Goal: Information Seeking & Learning: Understand process/instructions

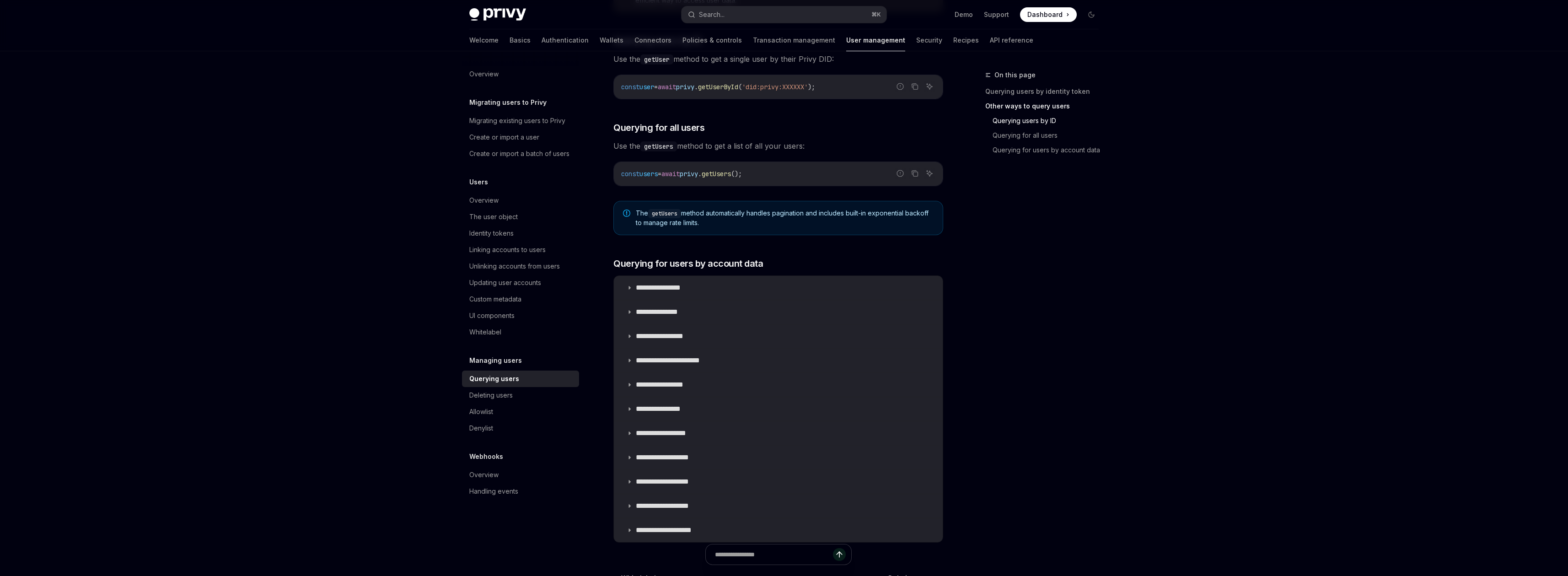
scroll to position [454, 0]
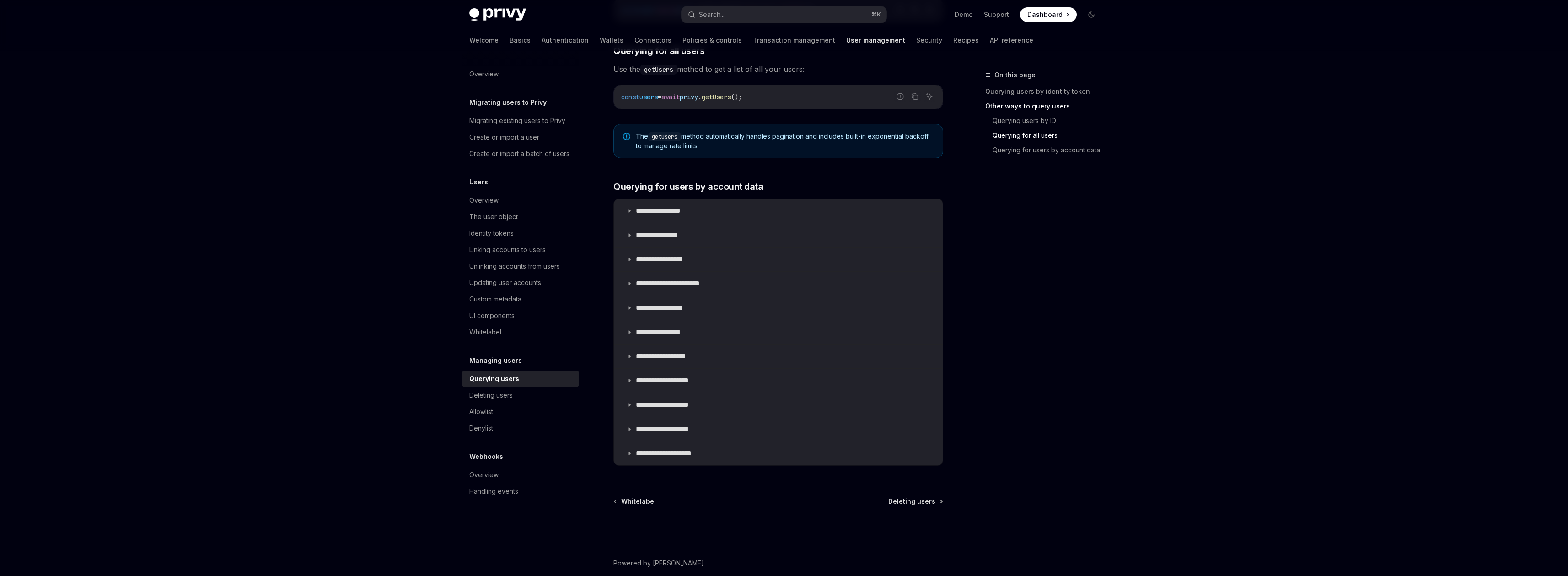
click at [1211, 250] on div "Privy Docs home page Search... ⌘ K Demo Support Dashboard Dashboard Search... N…" at bounding box center [784, 83] width 1568 height 1073
click at [716, 13] on div "Search..." at bounding box center [712, 15] width 26 height 11
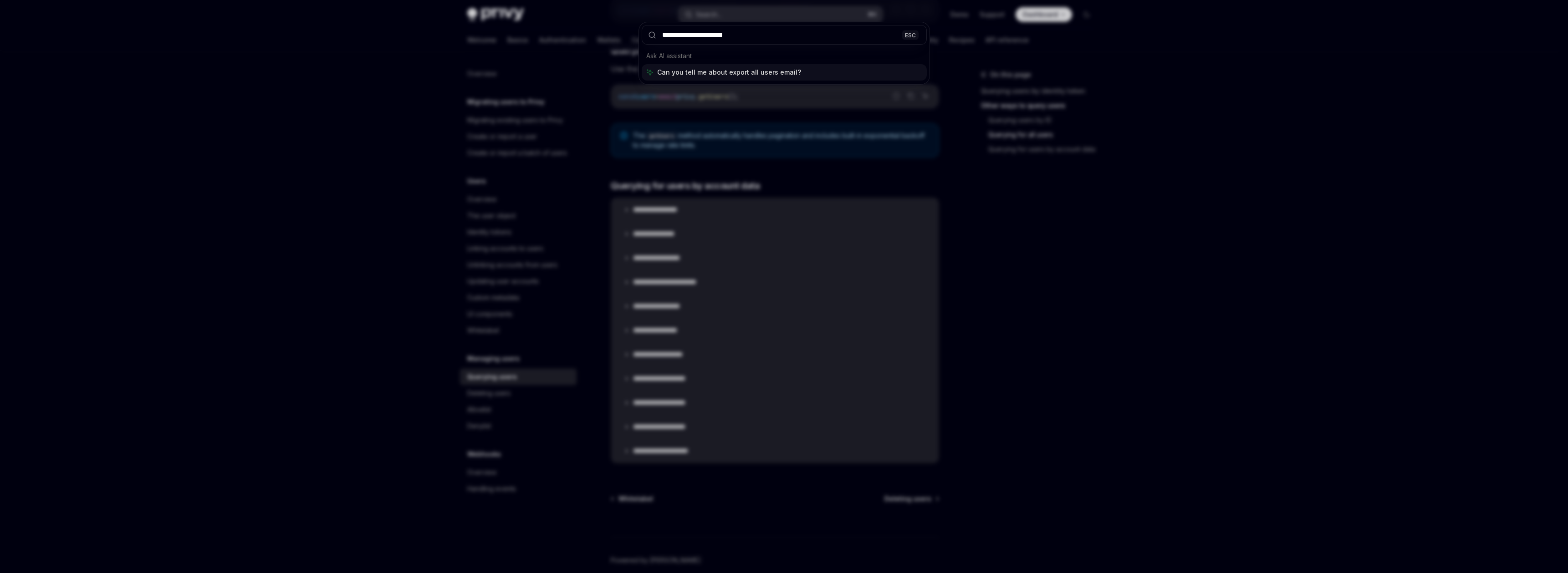
type input "**********"
type textarea "*"
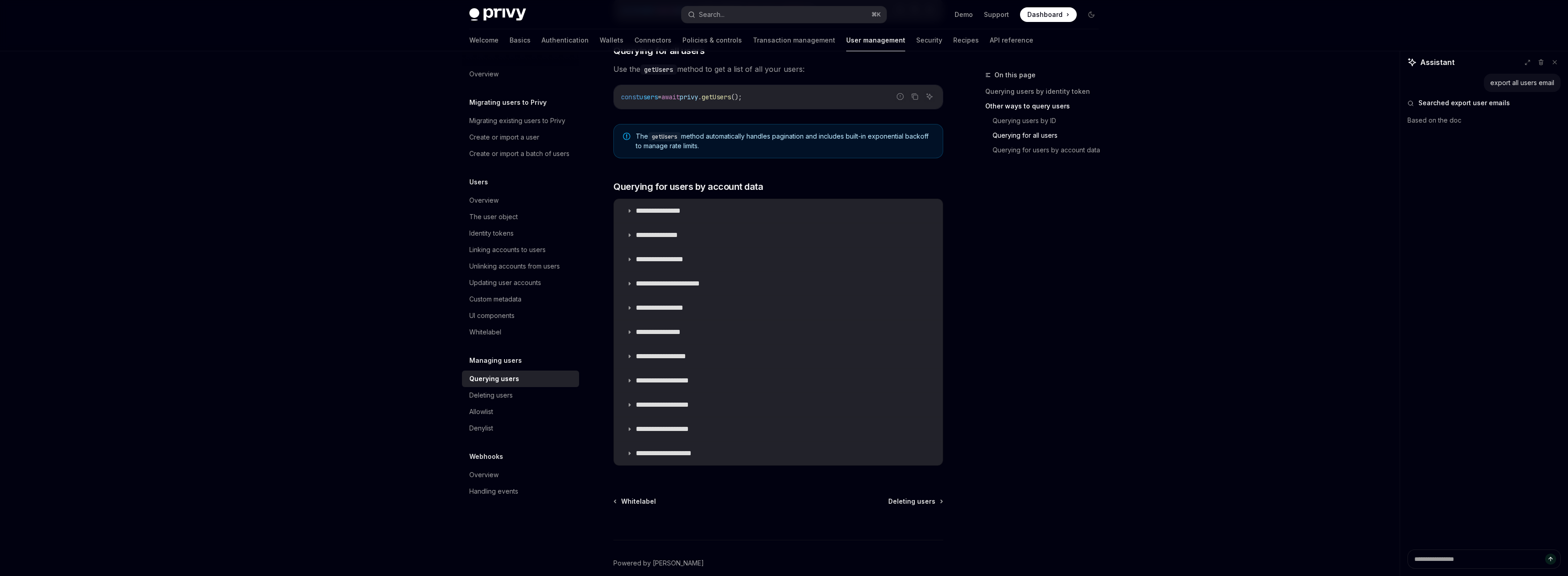
type textarea "*"
click at [1092, 273] on div "On this page Querying users by identity token Other ways to query users Queryin…" at bounding box center [1036, 323] width 139 height 506
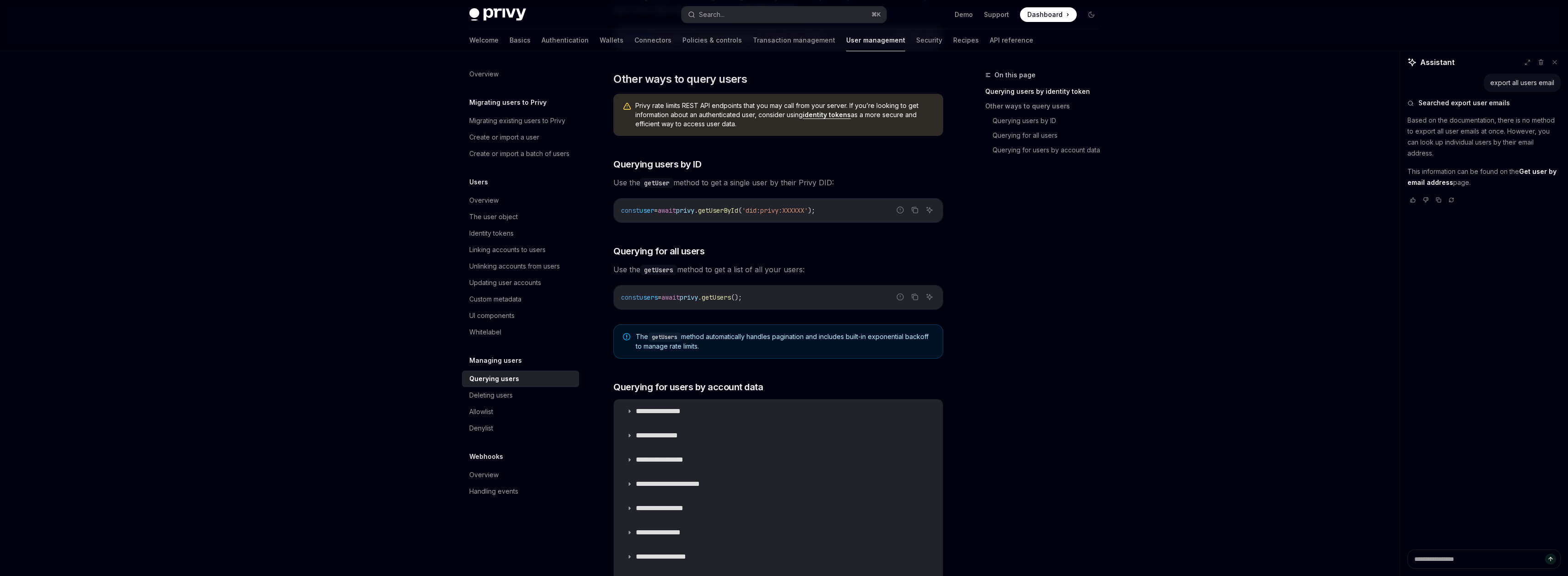
scroll to position [234, 0]
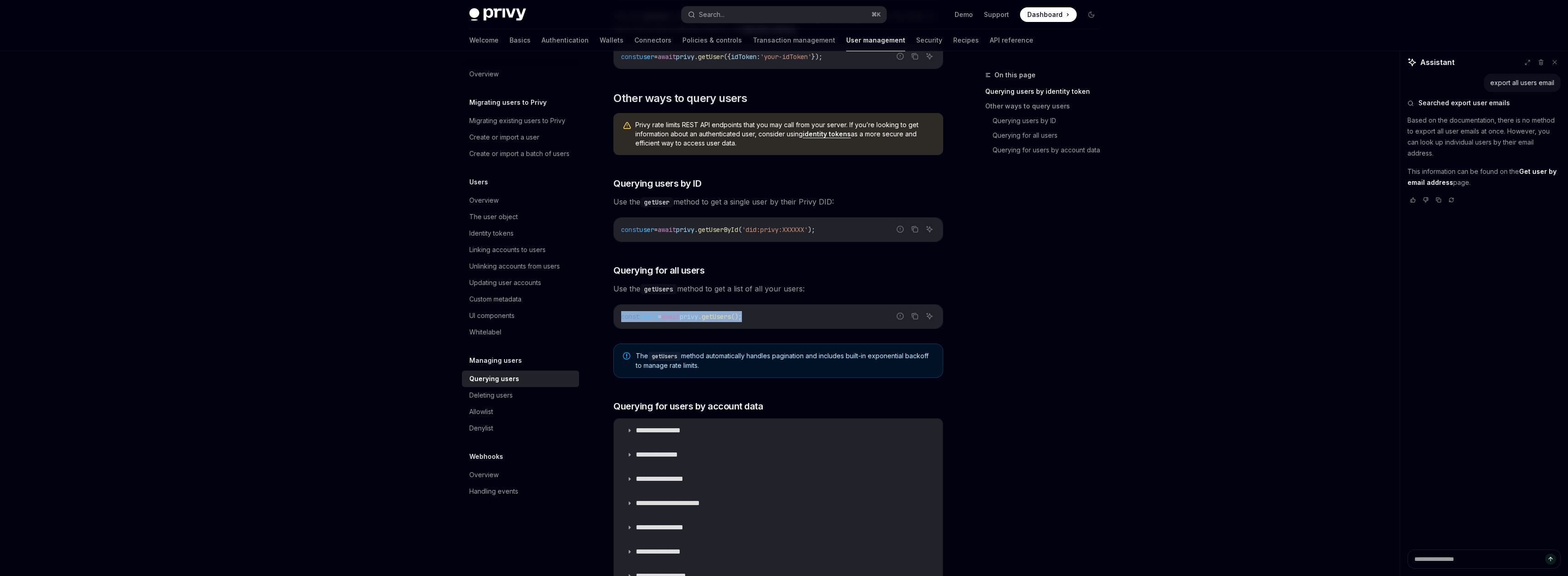
drag, startPoint x: 771, startPoint y: 312, endPoint x: 612, endPoint y: 316, distance: 159.1
click at [612, 316] on div "Managing users Querying users OpenAI Open in ChatGPT OpenAI Open in ChatGPT Pri…" at bounding box center [693, 337] width 505 height 1003
copy span "const users = await privy . getUsers ();"
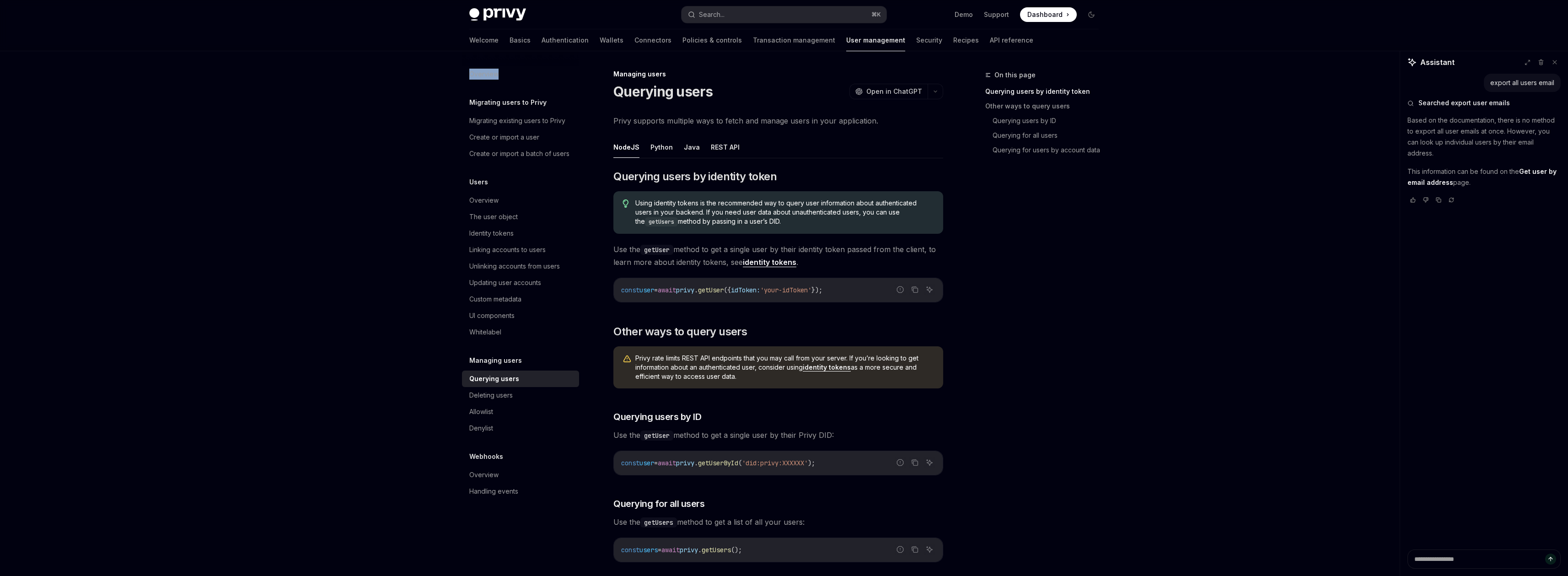
scroll to position [115, 0]
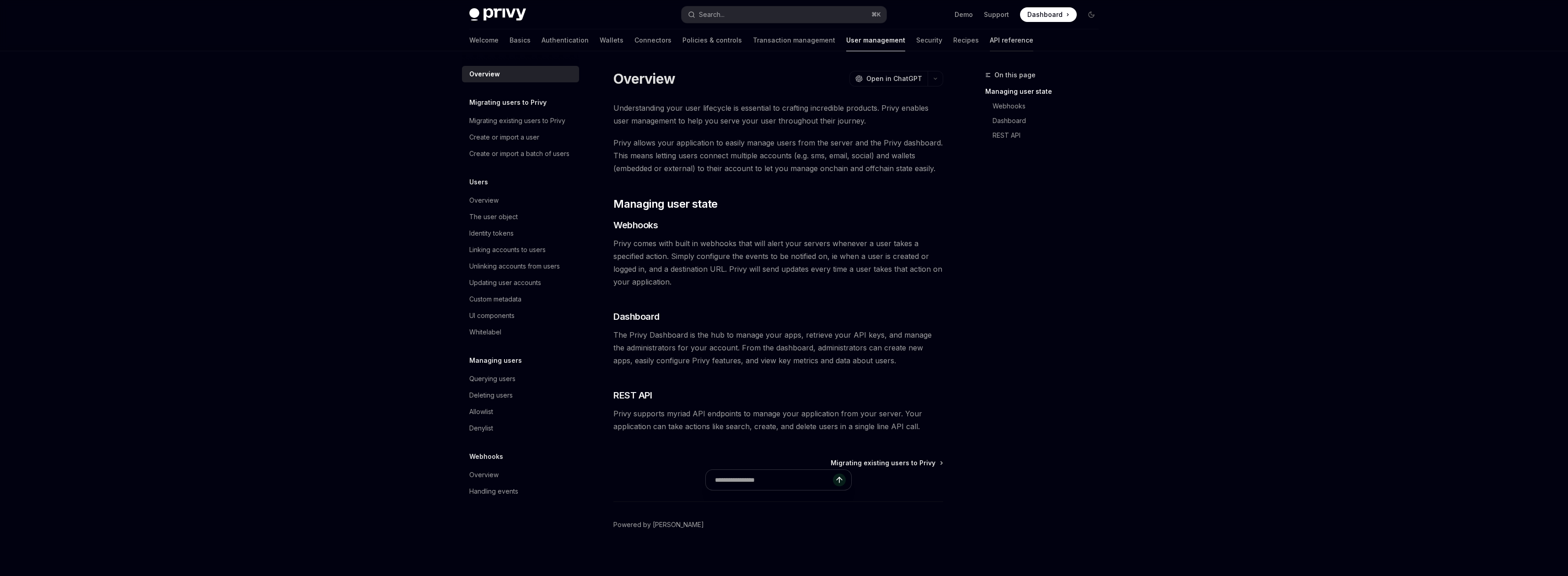
click at [990, 37] on link "API reference" at bounding box center [1011, 40] width 43 height 22
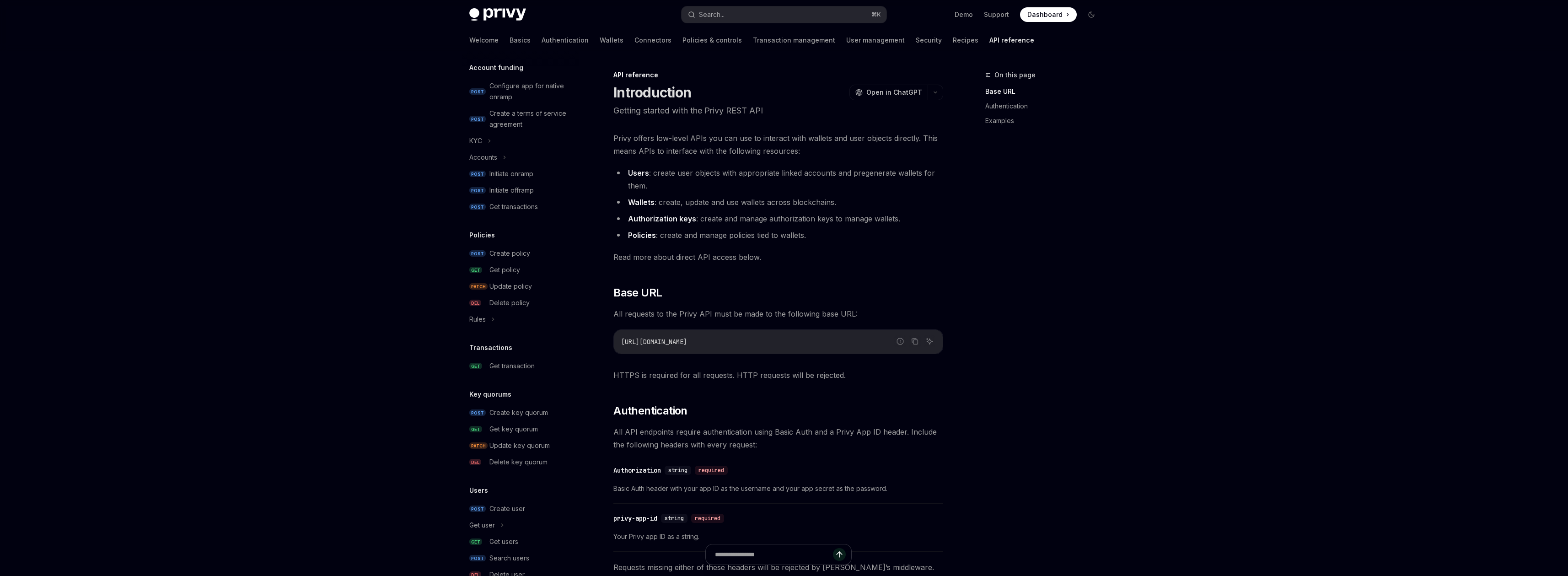
scroll to position [386, 0]
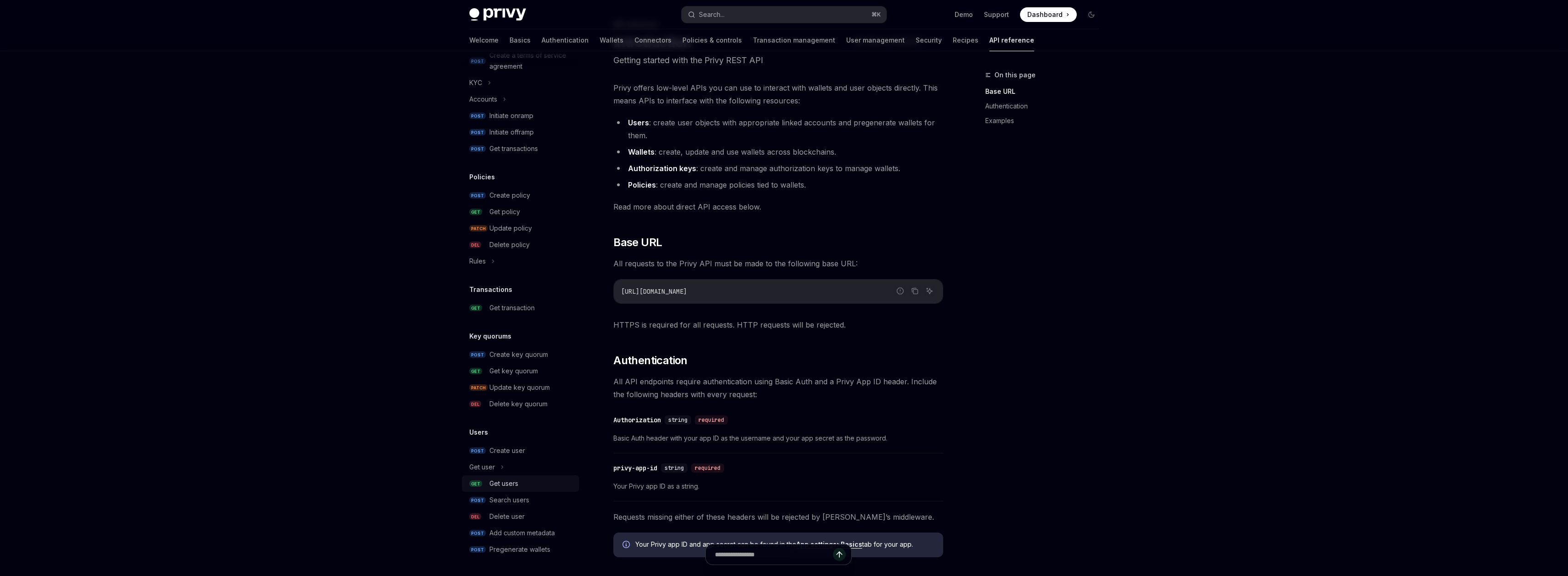
click at [511, 483] on div "Get users" at bounding box center [504, 484] width 29 height 11
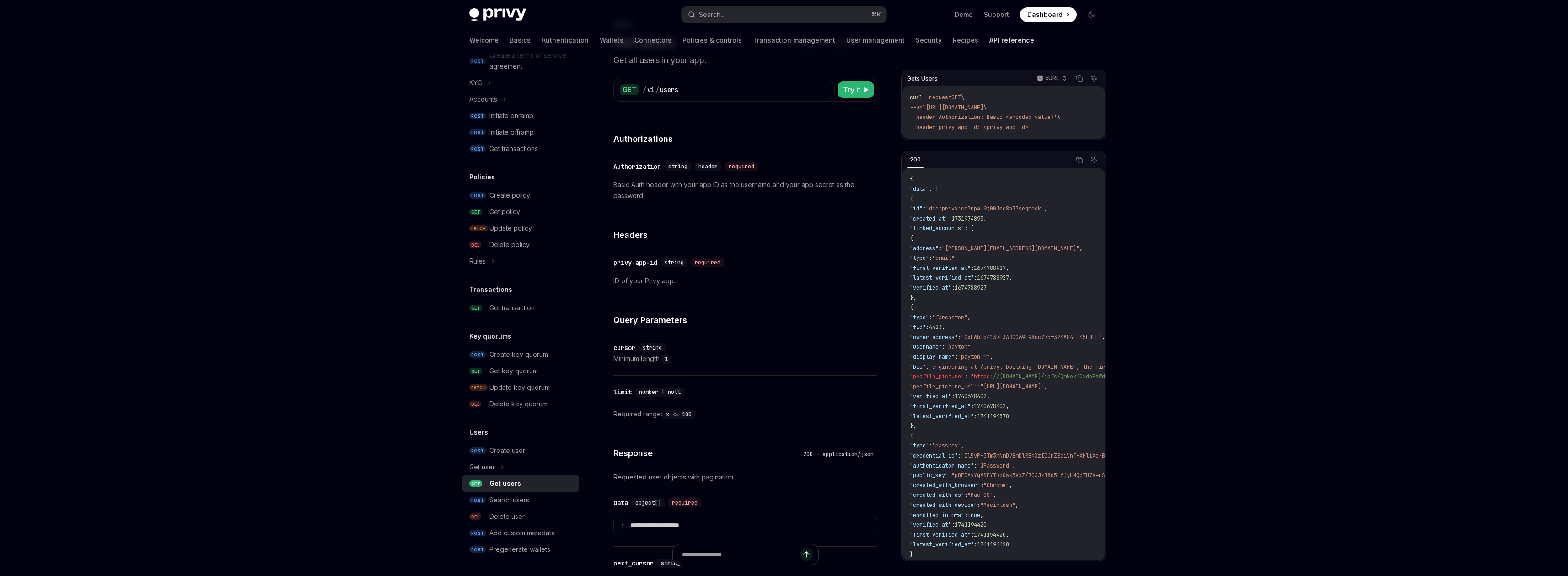
drag, startPoint x: 1064, startPoint y: 129, endPoint x: 908, endPoint y: 100, distance: 158.7
click at [908, 100] on div "curl --request GET \ --url [URL][DOMAIN_NAME] \ --header 'Authorization: Basic …" at bounding box center [1003, 112] width 202 height 52
copy code "curl --request GET \ --url [URL][DOMAIN_NAME] \ --header 'Authorization: Basic …"
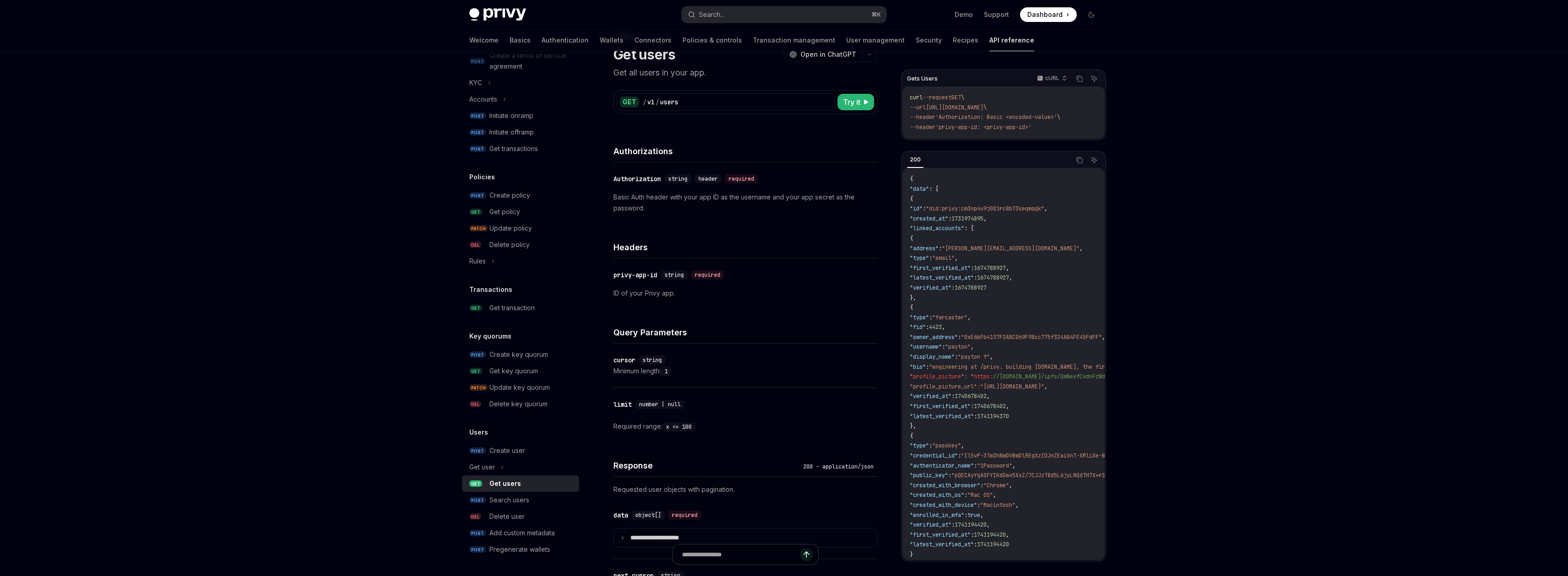
click at [984, 114] on span "'Authorization: Basic <encoded-value>'" at bounding box center [996, 117] width 122 height 7
drag, startPoint x: 936, startPoint y: 108, endPoint x: 1031, endPoint y: 104, distance: 95.1
click at [984, 104] on span "[URL][DOMAIN_NAME]" at bounding box center [954, 108] width 57 height 7
copy span "[URL][DOMAIN_NAME]"
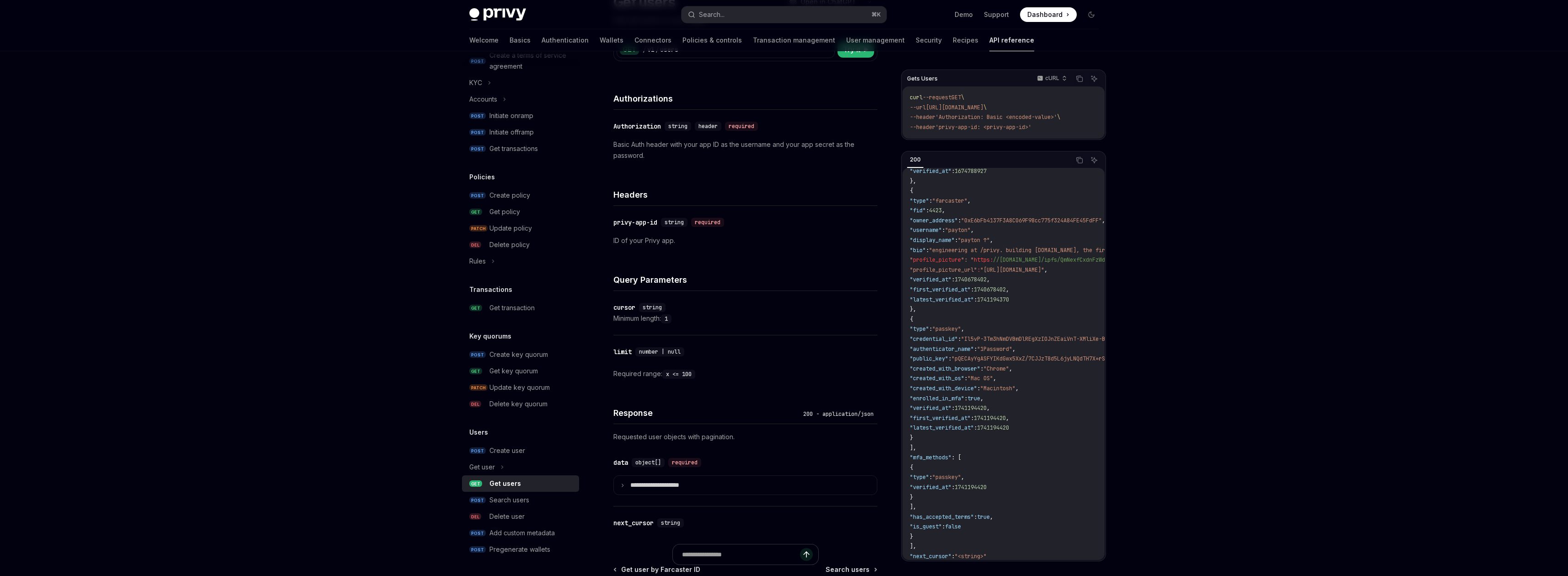
scroll to position [101, 0]
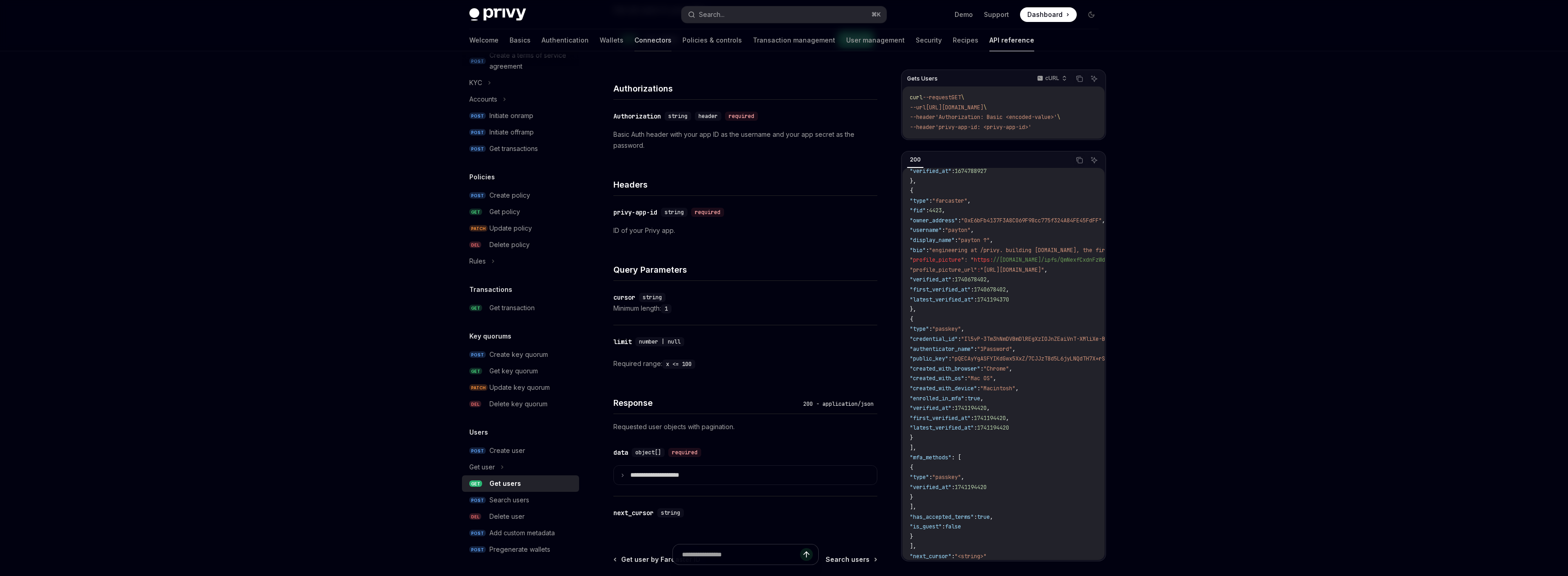
click at [635, 38] on link "Connectors" at bounding box center [653, 40] width 37 height 22
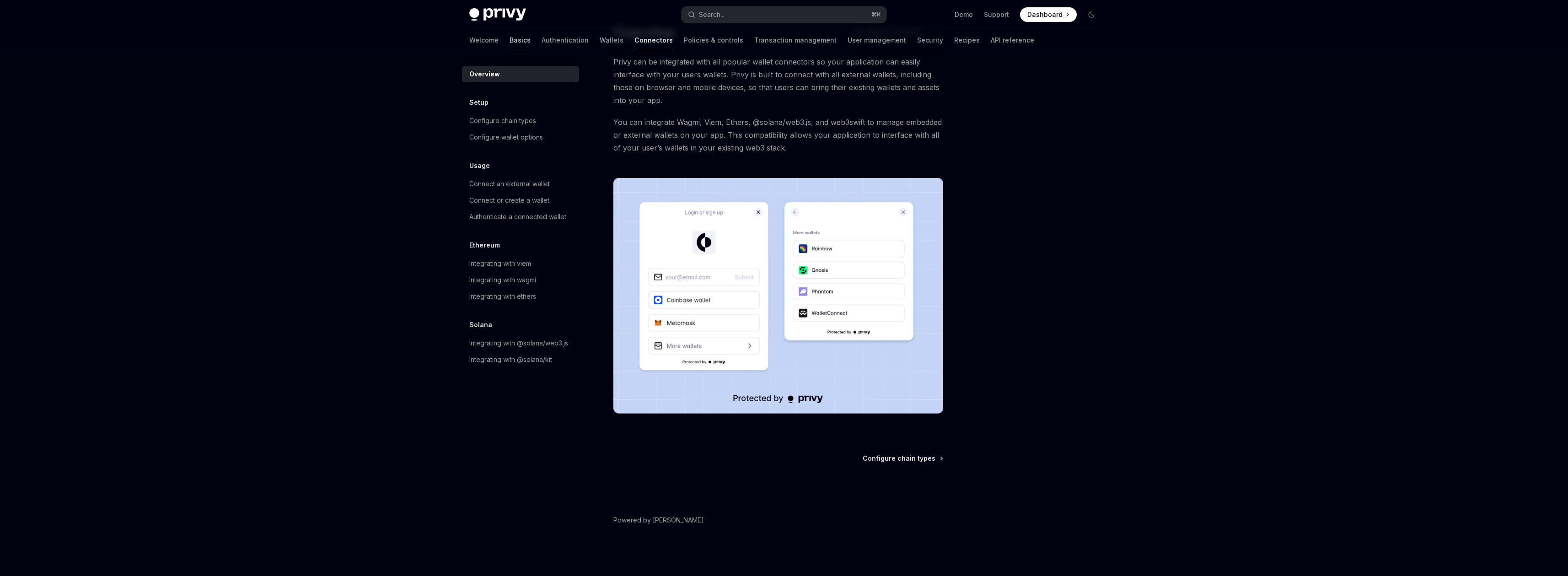
click at [509, 43] on link "Basics" at bounding box center [520, 40] width 21 height 22
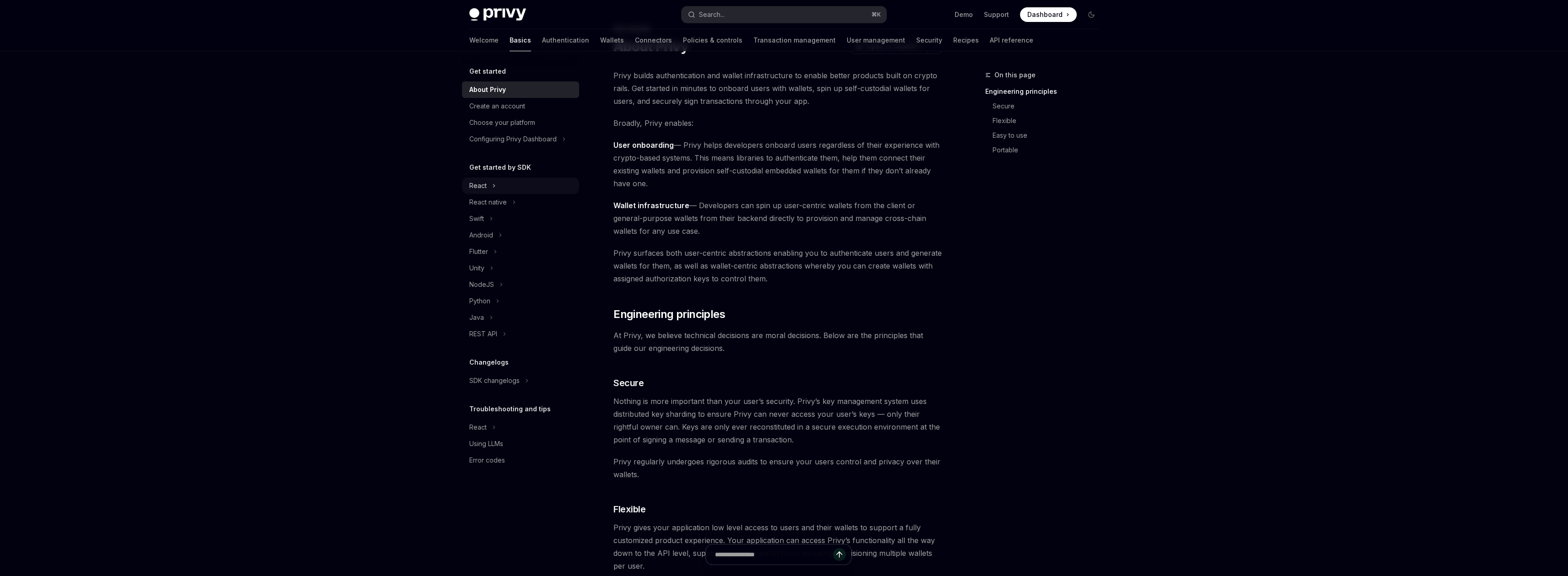
click at [485, 185] on div "React" at bounding box center [478, 186] width 17 height 11
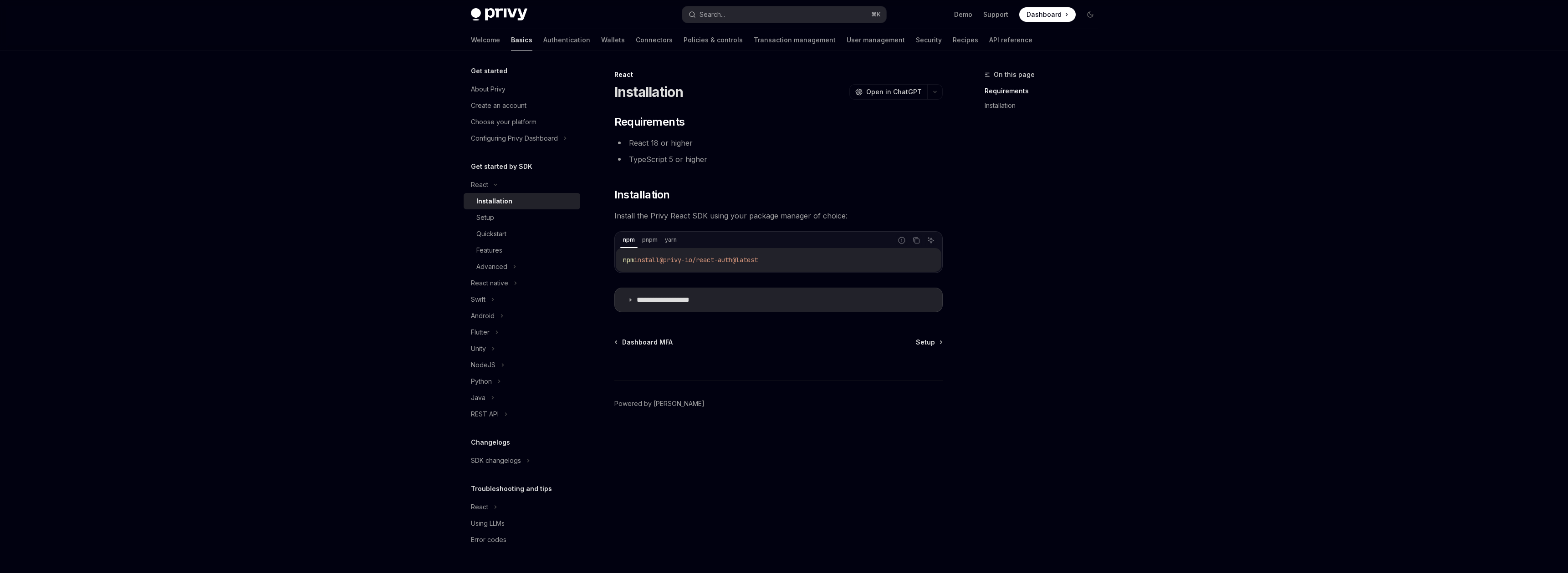
drag, startPoint x: 779, startPoint y: 259, endPoint x: 668, endPoint y: 257, distance: 111.0
click at [668, 257] on code "npm install @privy-io/react-auth@latest" at bounding box center [779, 260] width 311 height 11
copy span "@privy-io/react-auth@latest"
click at [1112, 170] on div "**********" at bounding box center [784, 312] width 670 height 522
click at [928, 340] on span "Setup" at bounding box center [925, 342] width 19 height 9
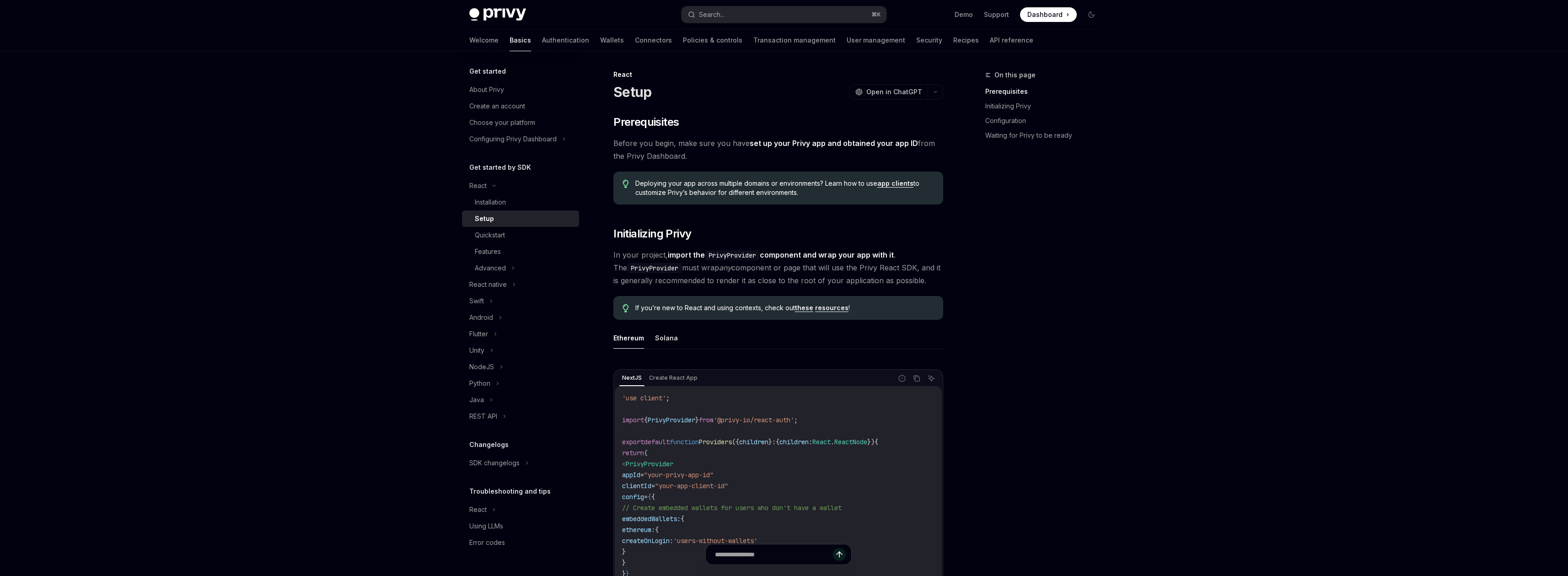
scroll to position [1, 0]
click at [490, 368] on div "NodeJS" at bounding box center [482, 367] width 24 height 11
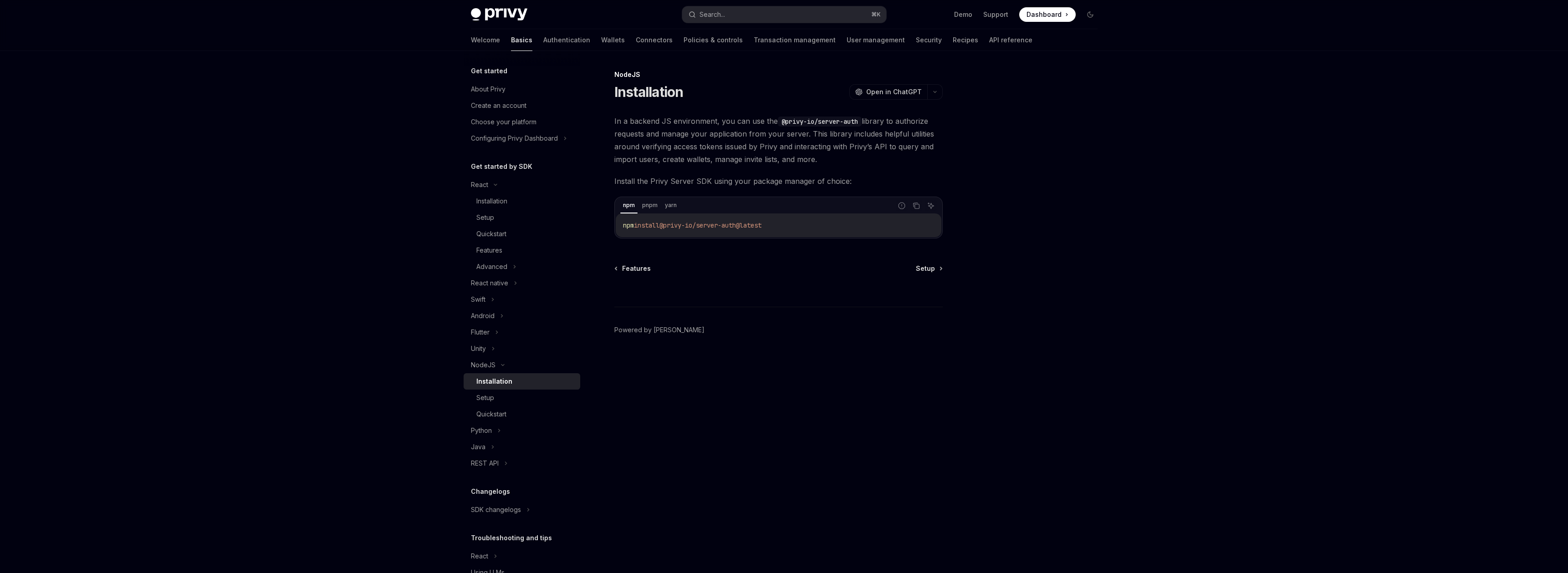
drag, startPoint x: 782, startPoint y: 227, endPoint x: 667, endPoint y: 227, distance: 115.0
click at [667, 227] on code "npm install @privy-io/server-auth@latest" at bounding box center [779, 225] width 311 height 11
copy span "@privy-io/server-auth@latest"
click at [873, 485] on div "NodeJS Installation OpenAI Open in ChatGPT OpenAI Open in ChatGPT In a backend …" at bounding box center [693, 321] width 503 height 504
click at [929, 268] on span "Setup" at bounding box center [925, 268] width 19 height 9
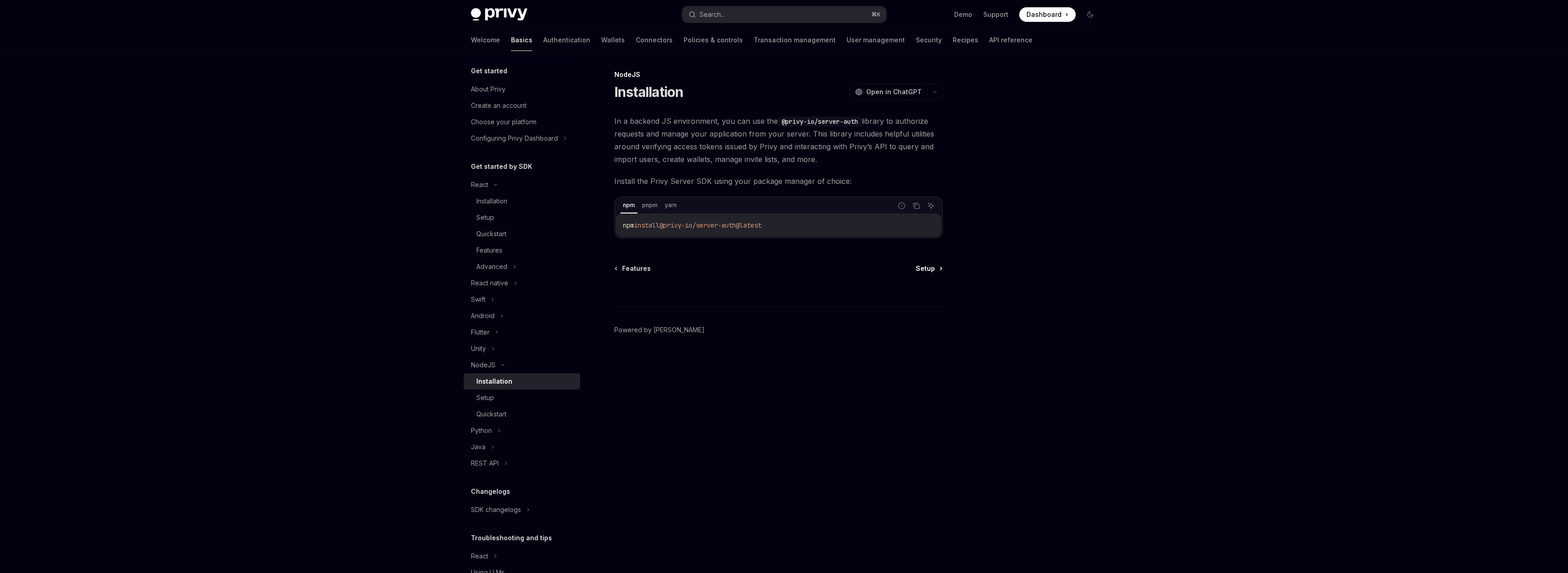
type textarea "*"
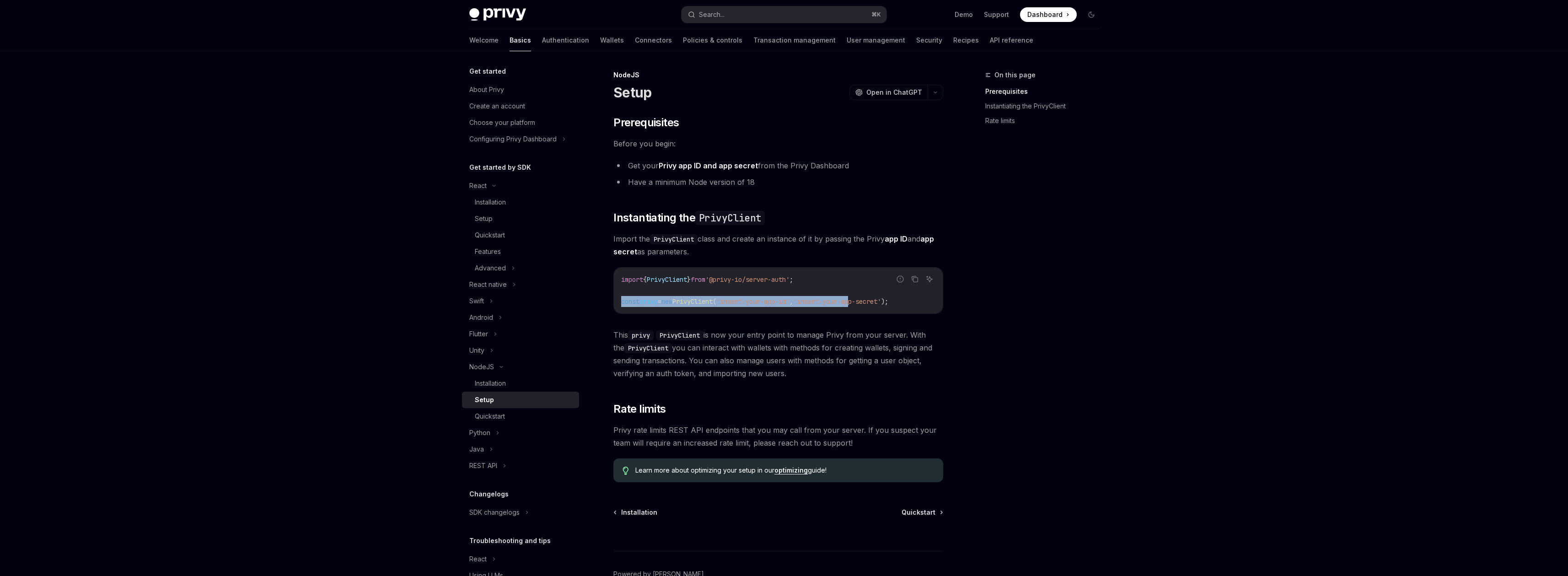
drag, startPoint x: 620, startPoint y: 303, endPoint x: 880, endPoint y: 299, distance: 260.0
click at [880, 299] on div "import { PrivyClient } from '@privy-io/server-auth' ; const privy = new PrivyCl…" at bounding box center [778, 290] width 329 height 46
drag, startPoint x: 926, startPoint y: 303, endPoint x: 647, endPoint y: 301, distance: 279.0
click at [647, 301] on code "import { PrivyClient } from '@privy-io/server-auth' ; const privy = new PrivyCl…" at bounding box center [778, 290] width 314 height 33
click at [667, 280] on span "PrivyClient" at bounding box center [667, 279] width 40 height 8
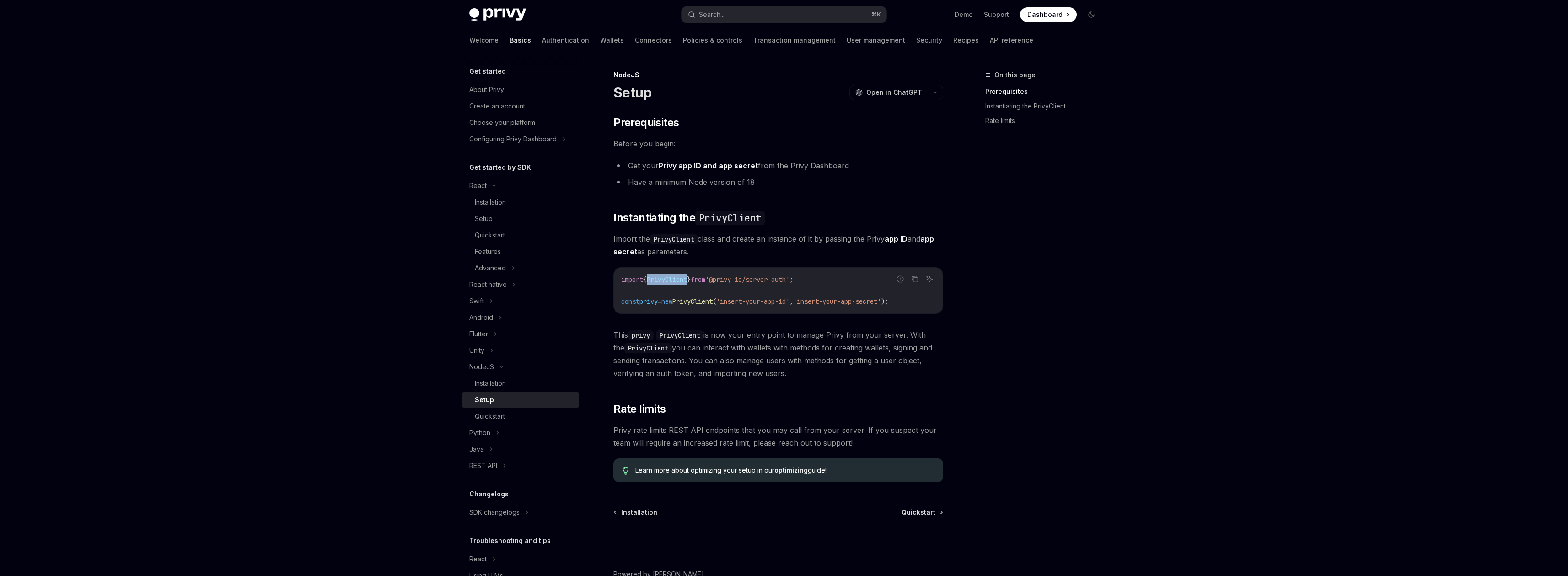
click at [667, 280] on span "PrivyClient" at bounding box center [667, 279] width 40 height 8
copy span "PrivyClient"
drag, startPoint x: 932, startPoint y: 303, endPoint x: 602, endPoint y: 304, distance: 330.0
click at [602, 304] on div "NodeJS Setup OpenAI Open in ChatGPT OpenAI Open in ChatGPT ​ Prerequisites Befo…" at bounding box center [693, 350] width 505 height 561
copy span "const privy = new PrivyClient ( 'insert-your-app-id' , 'insert-your-app-secret'…"
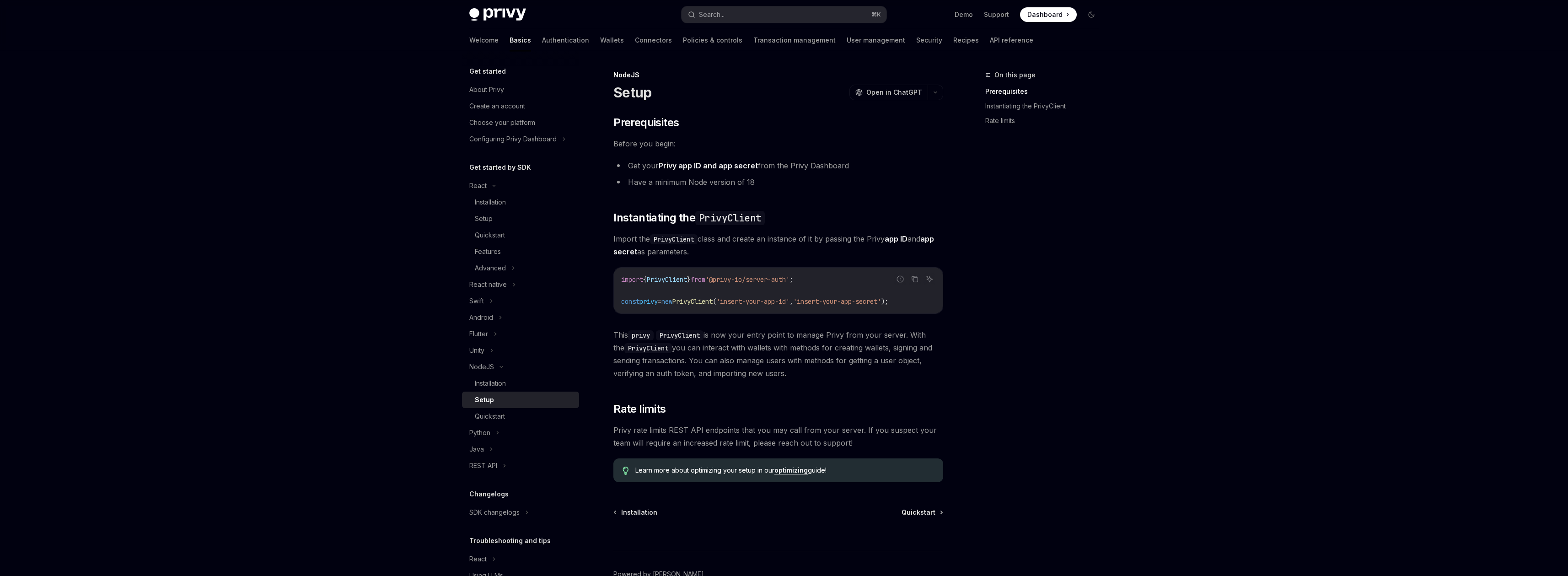
click at [1229, 316] on div "Privy Docs home page Search... ⌘ K Demo Support Dashboard Dashboard Search... N…" at bounding box center [784, 315] width 1568 height 630
